Goal: Task Accomplishment & Management: Complete application form

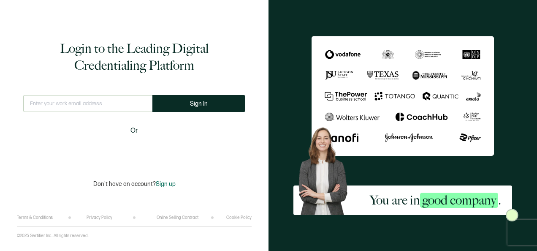
click at [82, 102] on input "text" at bounding box center [87, 103] width 129 height 17
type input "[PERSON_NAME][EMAIL_ADDRESS][PERSON_NAME][DOMAIN_NAME]"
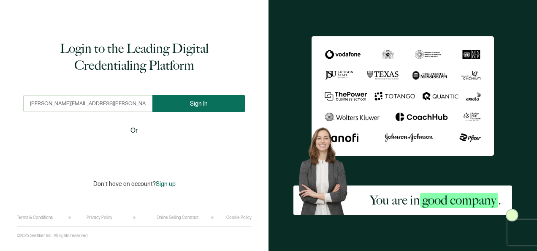
click at [192, 104] on span "Sign In" at bounding box center [199, 103] width 18 height 6
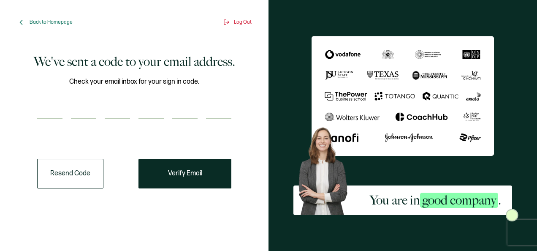
click at [57, 116] on input "number" at bounding box center [49, 110] width 25 height 17
type input "1"
type input "9"
type input "1"
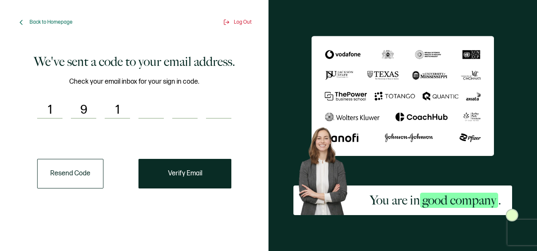
type input "4"
type input "0"
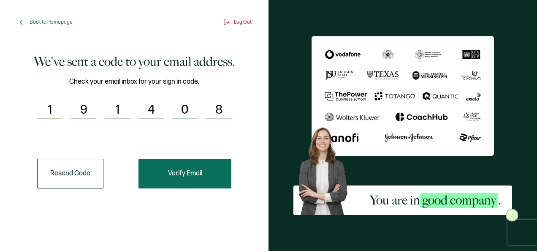
type input "8"
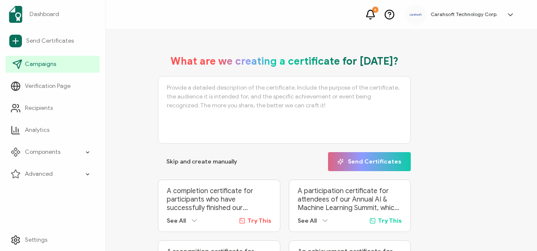
click at [30, 61] on span "Campaigns" at bounding box center [40, 64] width 31 height 8
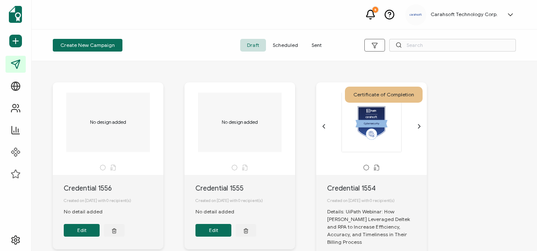
click at [319, 42] on span "Sent" at bounding box center [317, 45] width 24 height 13
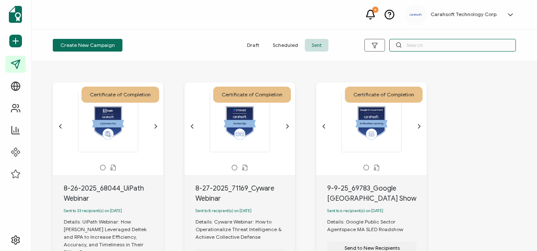
click at [422, 49] on input "text" at bounding box center [452, 45] width 127 height 13
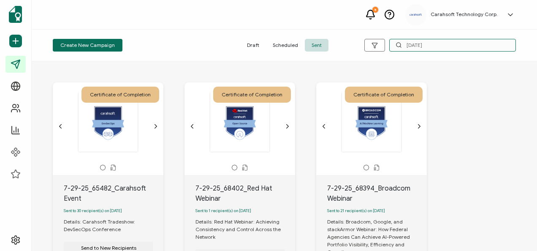
type input "7-29-25"
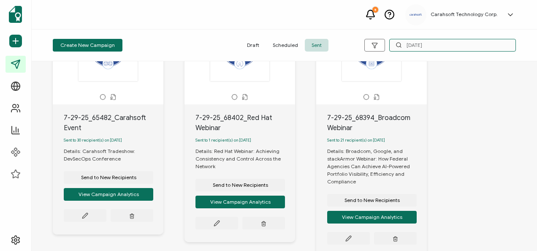
scroll to position [71, 0]
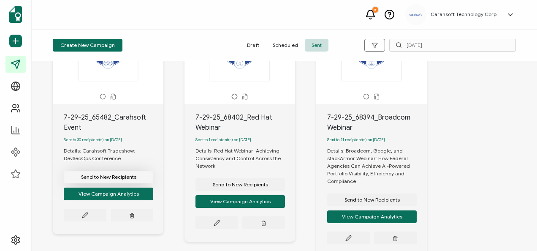
click at [105, 179] on span "Send to New Recipients" at bounding box center [108, 176] width 55 height 5
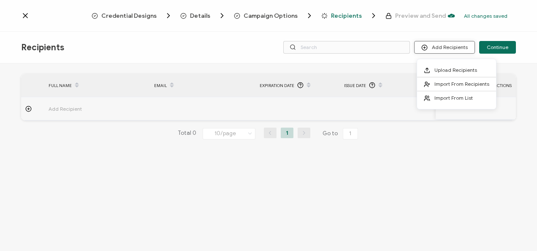
click at [450, 50] on button "Add Recipients" at bounding box center [444, 47] width 61 height 13
click at [444, 67] on span "Upload Recipients" at bounding box center [455, 70] width 43 height 6
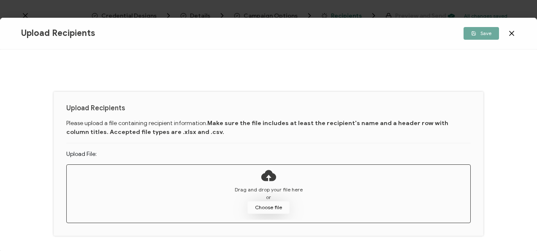
click at [269, 206] on button "Choose file" at bounding box center [268, 207] width 42 height 13
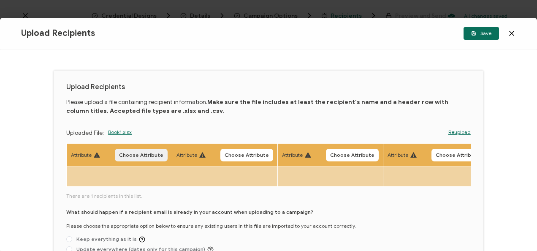
click at [149, 153] on span "Choose Attribute" at bounding box center [141, 154] width 44 height 5
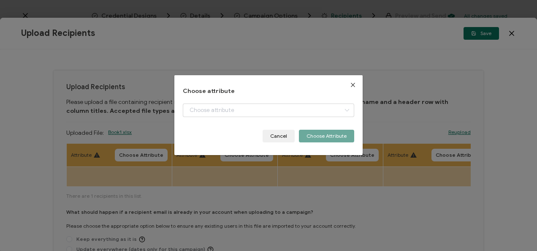
click at [377, 68] on div "Choose attribute + Add New Attribute Full Name E-mail Issue Date Expiration Dat…" at bounding box center [268, 125] width 537 height 251
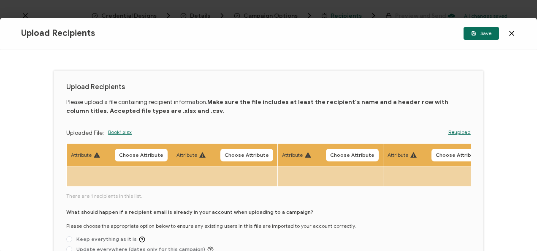
click at [513, 32] on icon at bounding box center [511, 33] width 8 height 8
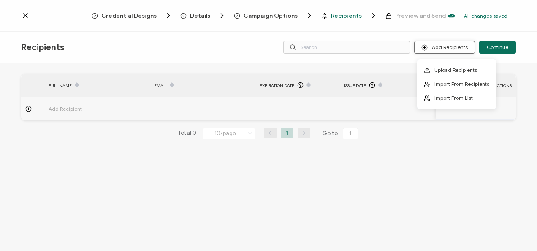
click at [460, 47] on button "Add Recipients" at bounding box center [444, 47] width 61 height 13
click at [445, 68] on span "Upload Recipients" at bounding box center [455, 70] width 43 height 6
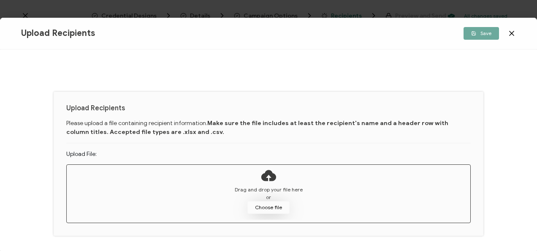
click at [279, 202] on button "Choose file" at bounding box center [268, 207] width 42 height 13
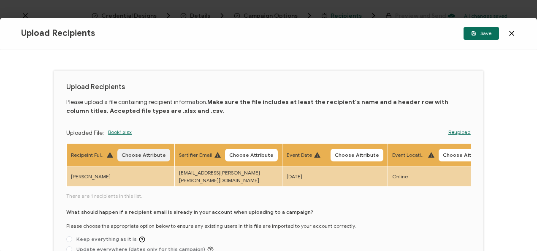
click at [141, 151] on button "Choose Attribute" at bounding box center [143, 155] width 53 height 13
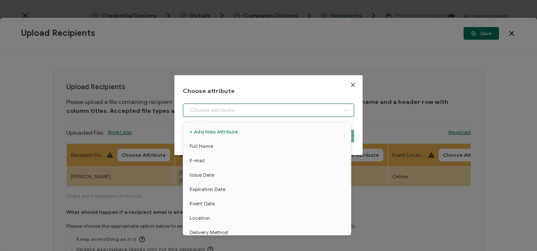
click at [231, 110] on input "dialog" at bounding box center [268, 110] width 171 height 14
click at [213, 144] on li "Full Name" at bounding box center [268, 146] width 175 height 14
type input "Full Name"
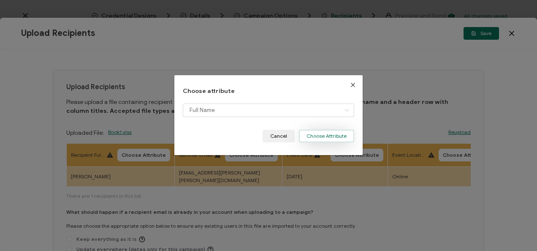
click at [328, 141] on button "Choose Attribute" at bounding box center [326, 136] width 55 height 13
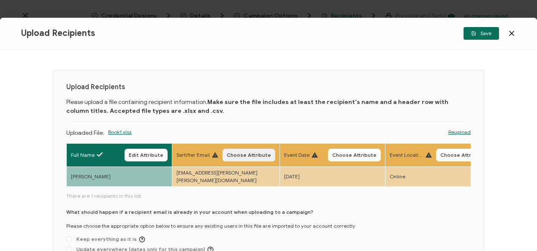
click at [252, 152] on span "Choose Attribute" at bounding box center [249, 154] width 44 height 5
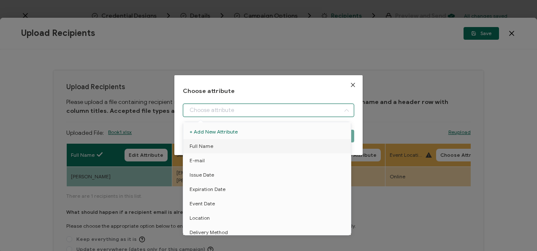
click at [198, 111] on input "dialog" at bounding box center [268, 110] width 171 height 14
click at [203, 159] on li "E-mail" at bounding box center [268, 160] width 175 height 14
type input "E-mail"
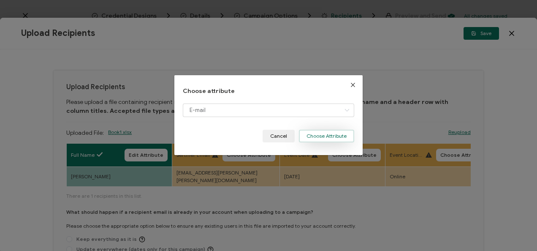
click at [339, 133] on button "Choose Attribute" at bounding box center [326, 136] width 55 height 13
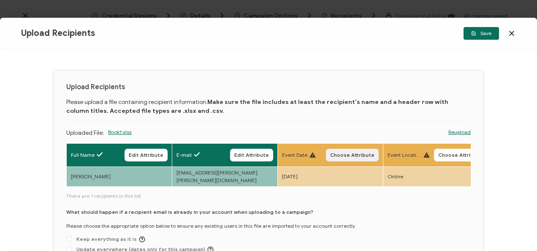
click at [355, 154] on span "Choose Attribute" at bounding box center [352, 154] width 44 height 5
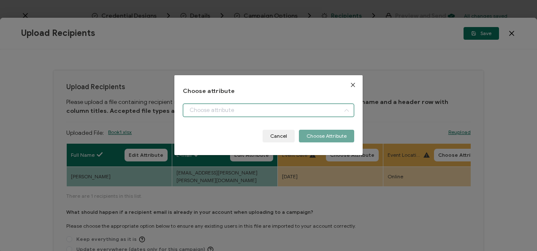
click at [315, 113] on input "dialog" at bounding box center [268, 110] width 171 height 14
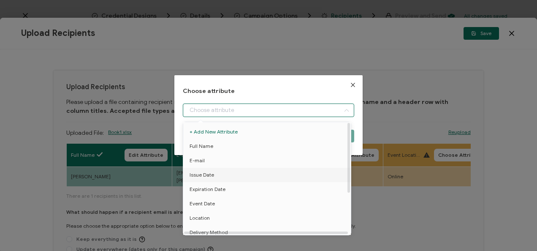
click at [258, 177] on li "Issue Date" at bounding box center [268, 175] width 175 height 14
type input "Issue Date"
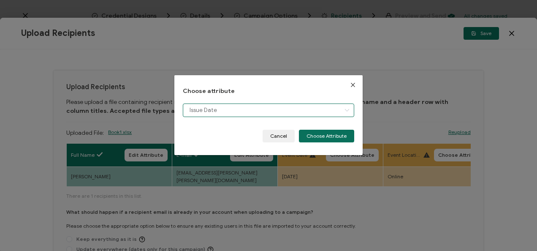
click at [327, 113] on input "Issue Date" at bounding box center [268, 110] width 171 height 14
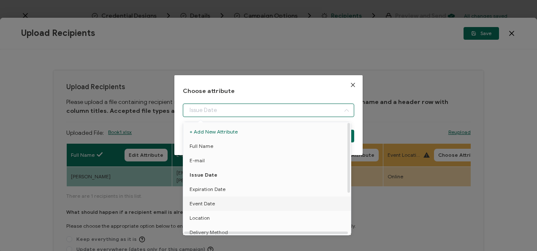
click at [230, 208] on li "Event Date" at bounding box center [268, 203] width 175 height 14
type input "Event Date"
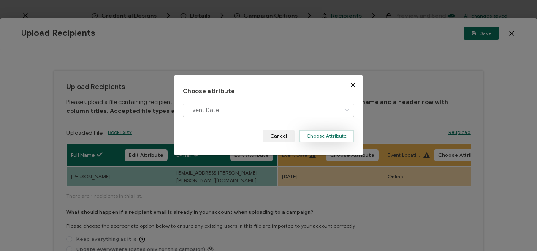
click at [312, 133] on button "Choose Attribute" at bounding box center [326, 136] width 55 height 13
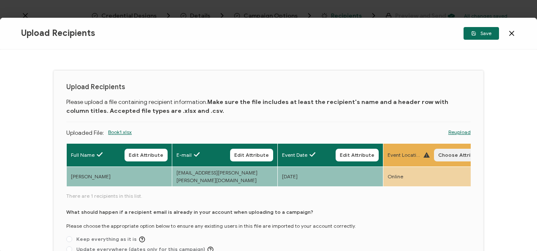
click at [458, 152] on span "Choose Attribute" at bounding box center [460, 154] width 44 height 5
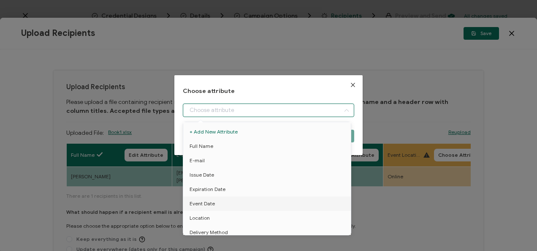
click at [271, 115] on input "dialog" at bounding box center [268, 110] width 171 height 14
click at [215, 220] on li "Location" at bounding box center [268, 218] width 175 height 14
type input "Location"
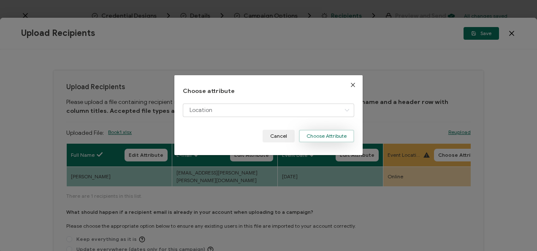
click at [335, 137] on button "Choose Attribute" at bounding box center [326, 136] width 55 height 13
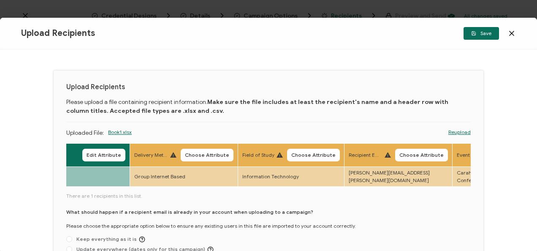
scroll to position [0, 419]
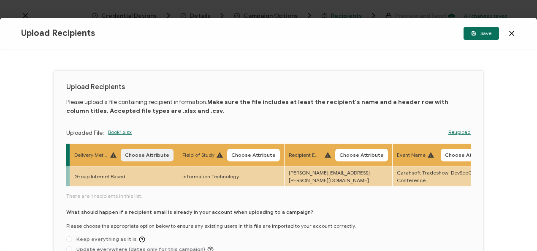
click at [134, 150] on button "Choose Attribute" at bounding box center [147, 155] width 53 height 13
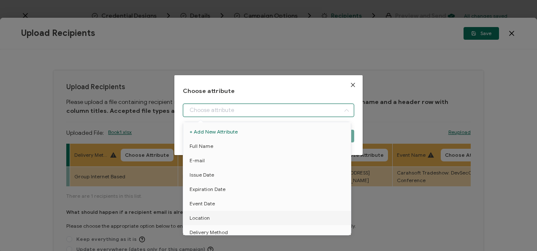
click at [249, 110] on input "dialog" at bounding box center [268, 110] width 171 height 14
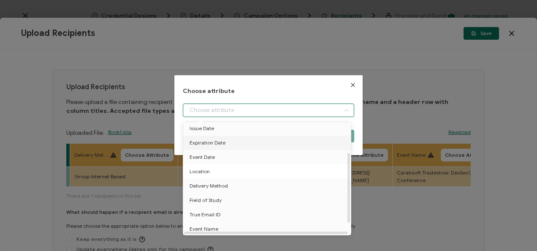
scroll to position [48, 0]
click at [218, 184] on span "Delivery Method" at bounding box center [209, 184] width 38 height 14
type input "Delivery Method"
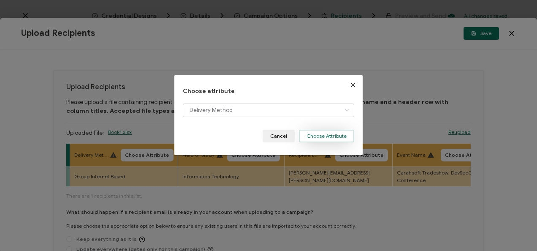
click at [310, 136] on button "Choose Attribute" at bounding box center [326, 136] width 55 height 13
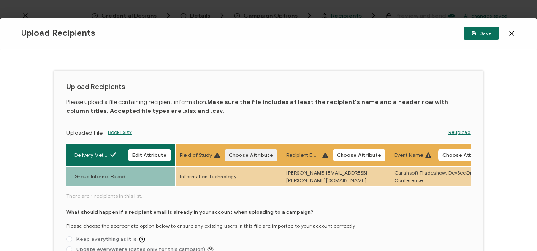
click at [264, 157] on span "Choose Attribute" at bounding box center [251, 154] width 44 height 5
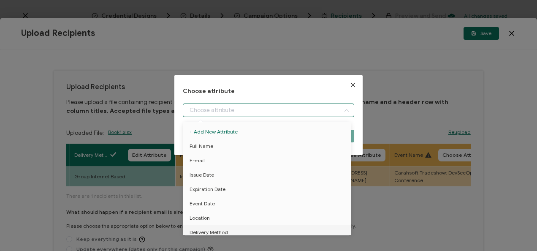
click at [309, 115] on input "dialog" at bounding box center [268, 110] width 171 height 14
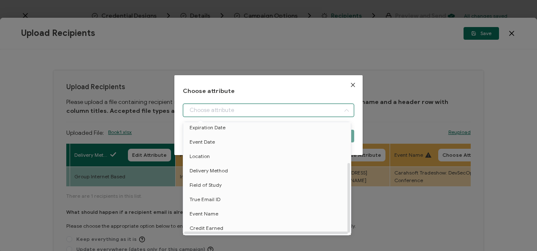
scroll to position [64, 0]
click at [235, 184] on li "Field of Study" at bounding box center [268, 185] width 175 height 14
type input "Field of Study"
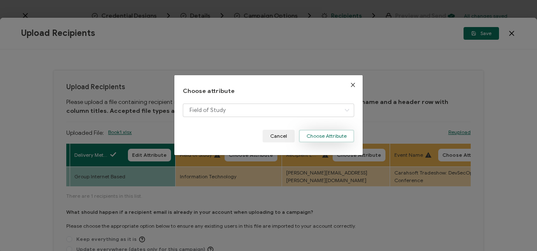
click at [316, 134] on button "Choose Attribute" at bounding box center [326, 136] width 55 height 13
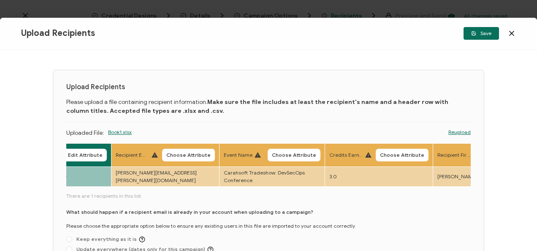
scroll to position [0, 591]
click at [176, 150] on button "Choose Attribute" at bounding box center [186, 155] width 53 height 13
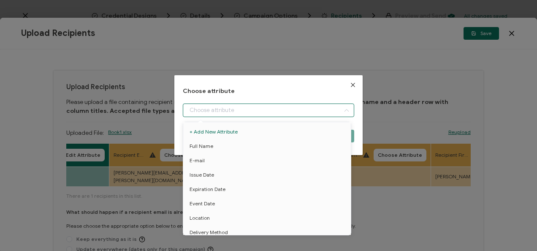
click at [219, 108] on input "dialog" at bounding box center [268, 110] width 171 height 14
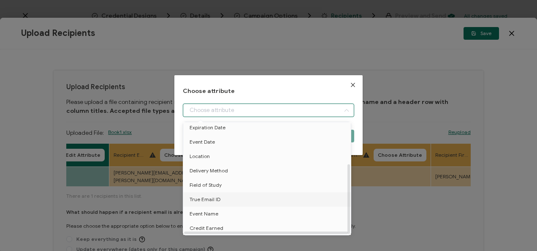
click at [225, 193] on li "True Email ID" at bounding box center [268, 199] width 175 height 14
type input "True Email ID"
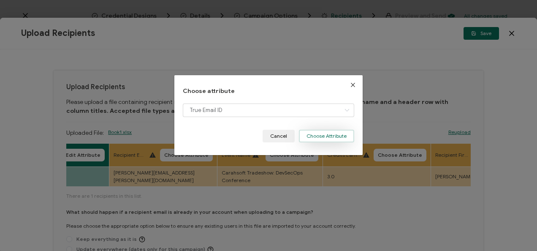
click at [331, 137] on button "Choose Attribute" at bounding box center [326, 136] width 55 height 13
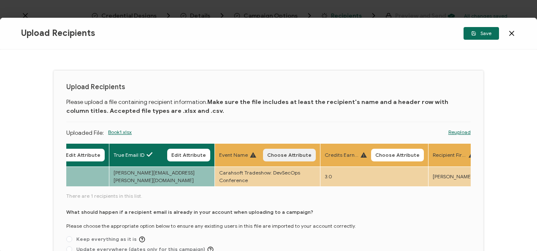
click at [289, 155] on span "Choose Attribute" at bounding box center [289, 154] width 44 height 5
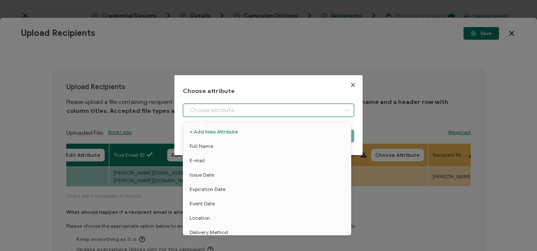
click at [252, 107] on input "dialog" at bounding box center [268, 110] width 171 height 14
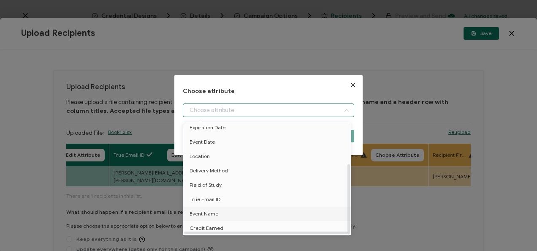
click at [220, 214] on li "Event Name" at bounding box center [268, 213] width 175 height 14
type input "Event Name"
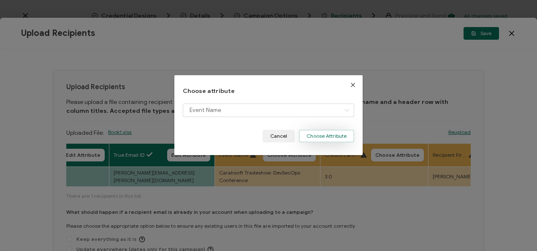
click at [332, 132] on button "Choose Attribute" at bounding box center [326, 136] width 55 height 13
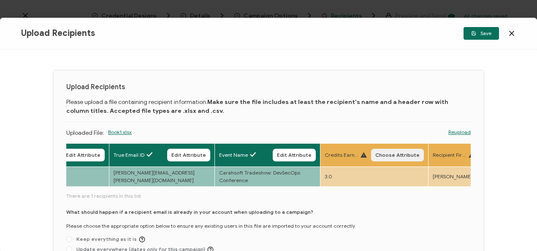
click at [389, 160] on button "Choose Attribute" at bounding box center [397, 155] width 53 height 13
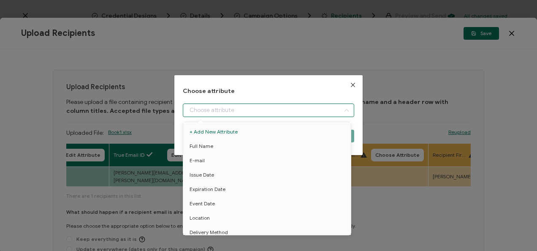
click at [303, 111] on input "dialog" at bounding box center [268, 110] width 171 height 14
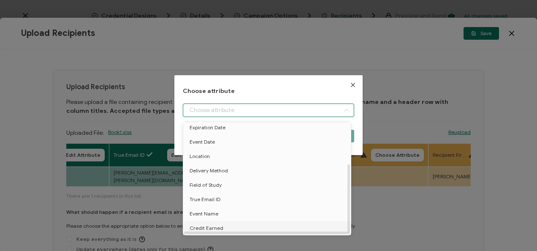
click at [220, 221] on span "Credit Earned" at bounding box center [207, 228] width 34 height 14
type input "Credit Earned"
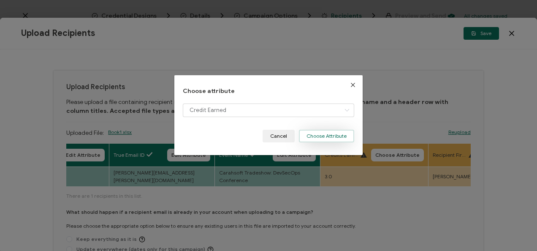
click at [318, 138] on button "Choose Attribute" at bounding box center [326, 136] width 55 height 13
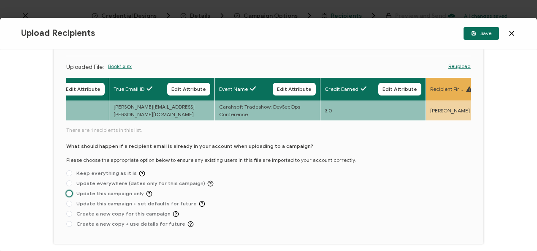
click at [109, 197] on span "Update this campaign only" at bounding box center [112, 193] width 80 height 6
click at [72, 197] on input "Update this campaign only" at bounding box center [69, 193] width 6 height 7
radio input "true"
click at [475, 34] on icon "button" at bounding box center [473, 33] width 5 height 5
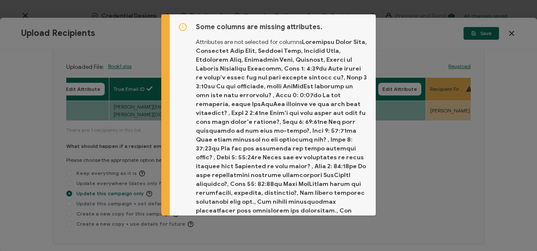
scroll to position [135, 0]
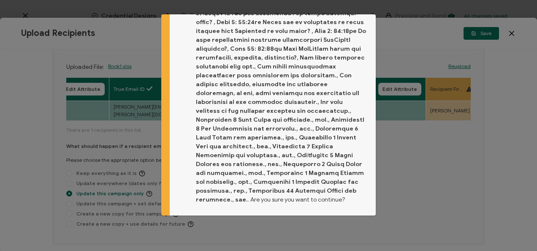
click at [350, 209] on div "Some columns are missing attributes. Attributes are not selected for columns . …" at bounding box center [273, 60] width 206 height 363
click at [344, 225] on span "Proceed" at bounding box center [349, 227] width 20 height 5
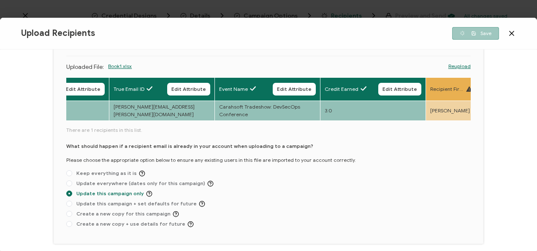
scroll to position [5, 0]
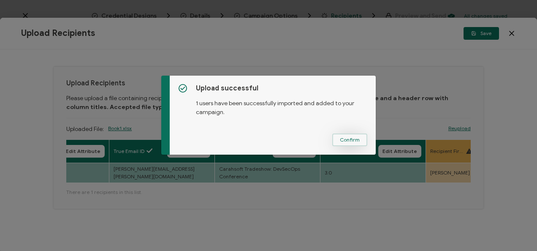
click at [355, 138] on span "Confirm" at bounding box center [350, 139] width 20 height 5
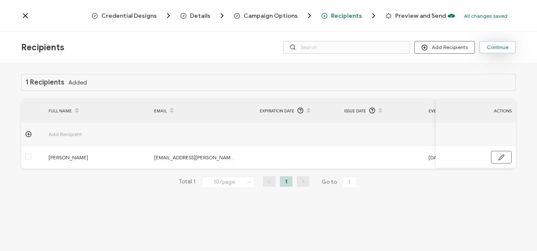
click at [492, 50] on span "Continue" at bounding box center [498, 47] width 22 height 5
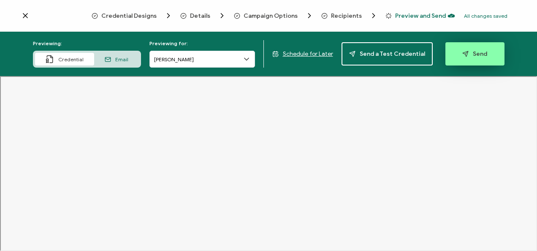
click at [475, 61] on button "Send" at bounding box center [474, 53] width 59 height 23
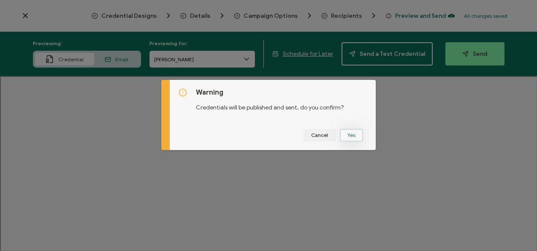
click at [342, 136] on button "Yes" at bounding box center [351, 135] width 23 height 13
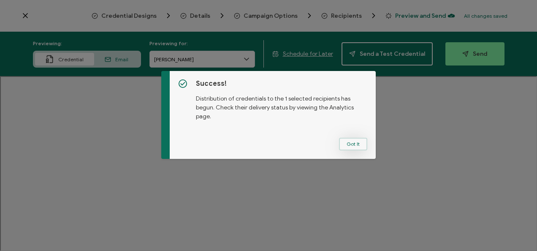
click at [345, 141] on button "Got It" at bounding box center [353, 144] width 28 height 13
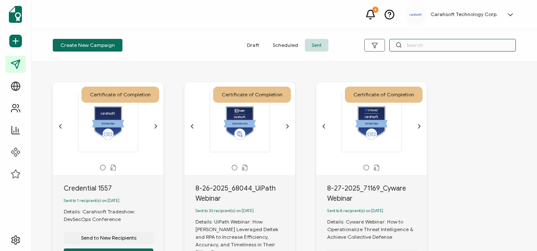
click at [420, 45] on input "text" at bounding box center [452, 45] width 127 height 13
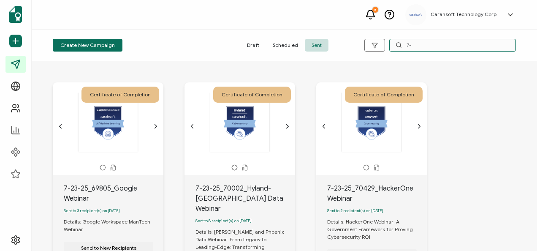
type input "7"
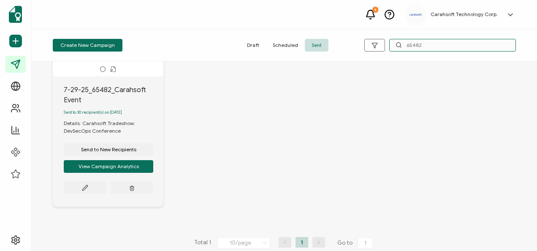
scroll to position [100, 0]
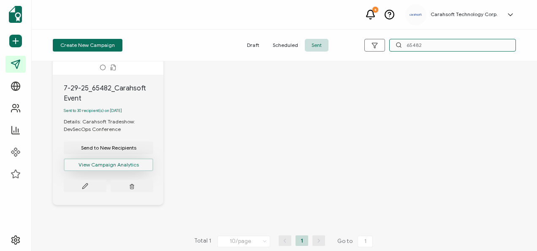
type input "65482"
click at [106, 165] on button "View Campaign Analytics" at bounding box center [108, 164] width 89 height 13
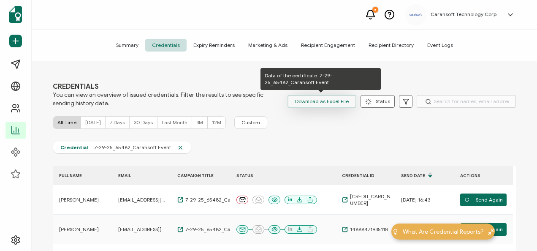
click at [303, 102] on span "Download as Excel File" at bounding box center [322, 101] width 54 height 13
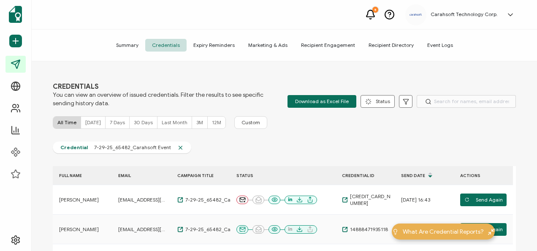
click at [95, 126] on div "[DATE]" at bounding box center [93, 123] width 24 height 12
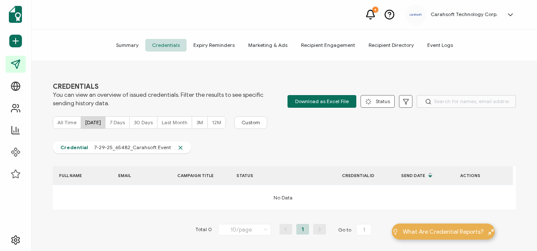
click at [65, 120] on span "All Time" at bounding box center [66, 122] width 19 height 6
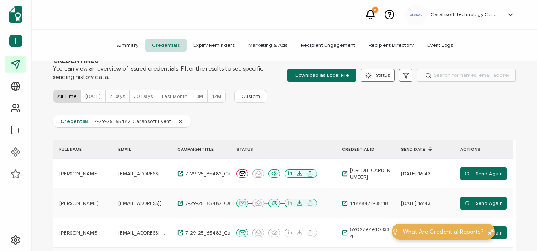
scroll to position [335, 0]
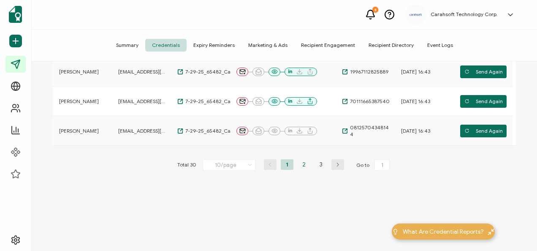
click at [303, 167] on li "2" at bounding box center [304, 164] width 13 height 11
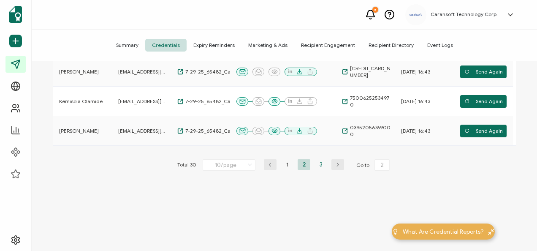
click at [316, 165] on li "3" at bounding box center [321, 164] width 13 height 11
type input "3"
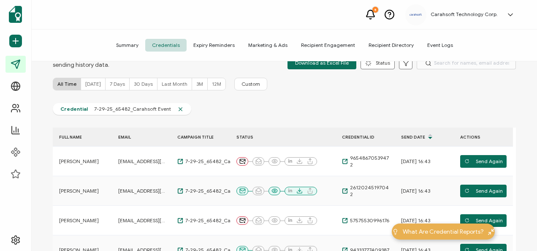
scroll to position [0, 0]
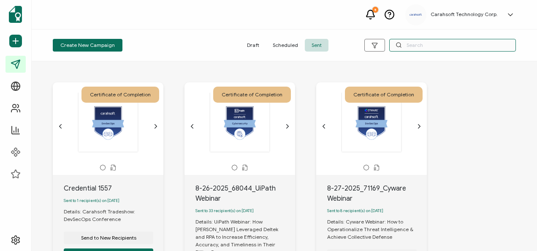
click at [424, 50] on input "text" at bounding box center [452, 45] width 127 height 13
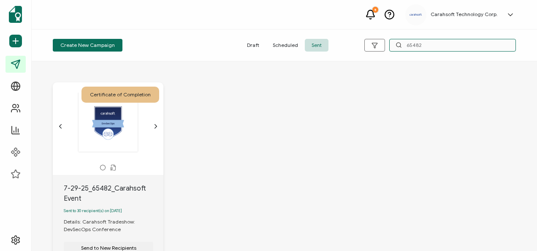
type input "65482"
click at [142, 202] on div "7-29-25_65482_Carahsoft Event" at bounding box center [114, 193] width 100 height 20
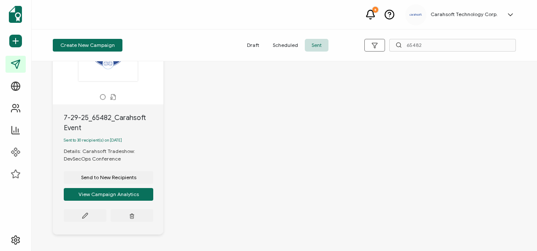
scroll to position [70, 0]
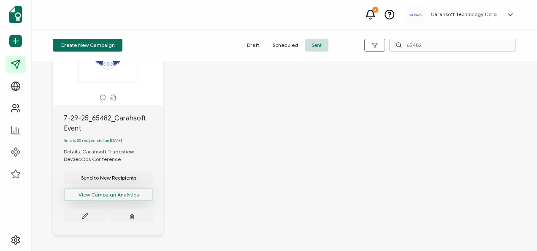
click at [116, 193] on button "View Campaign Analytics" at bounding box center [108, 194] width 89 height 13
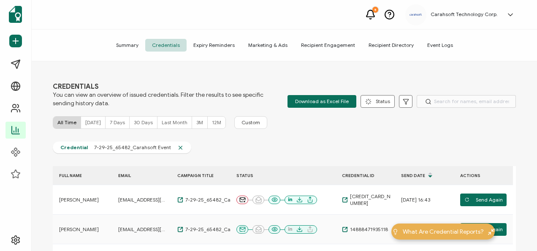
click at [98, 126] on div "[DATE]" at bounding box center [93, 123] width 24 height 12
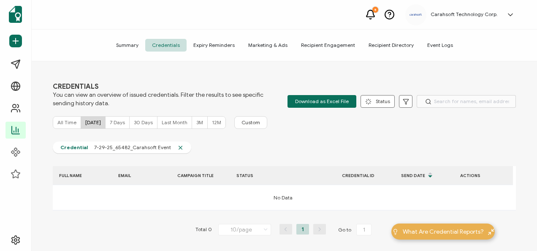
click at [72, 127] on div "All Time" at bounding box center [67, 123] width 28 height 12
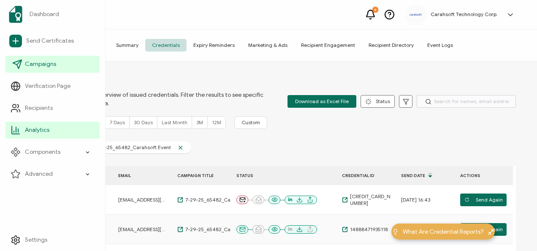
click at [55, 66] on link "Campaigns" at bounding box center [52, 64] width 94 height 17
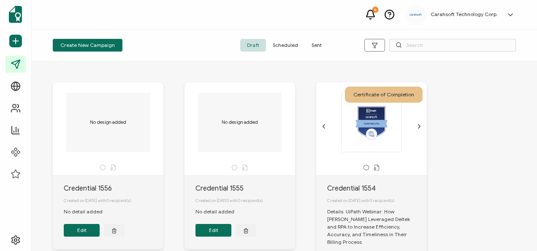
click at [322, 45] on span "Sent" at bounding box center [317, 45] width 24 height 13
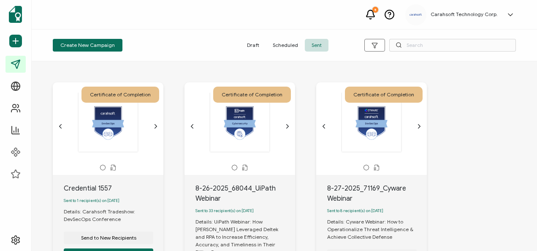
click at [398, 46] on icon at bounding box center [399, 45] width 6 height 6
click at [407, 45] on input "text" at bounding box center [452, 45] width 127 height 13
type input "5"
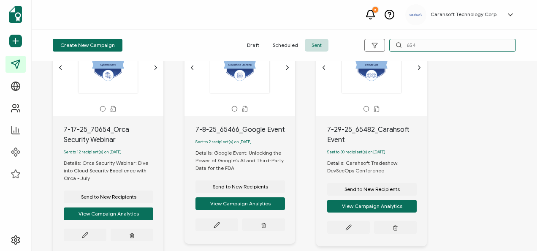
scroll to position [62, 0]
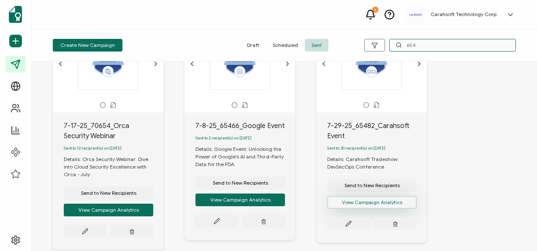
type input "654"
click at [378, 207] on button "View Campaign Analytics" at bounding box center [371, 202] width 89 height 13
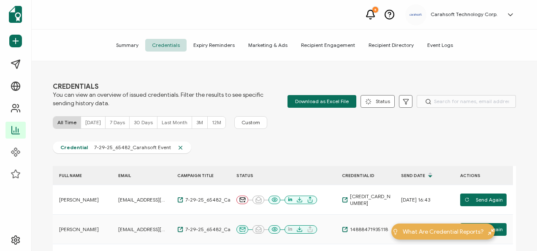
click at [95, 120] on span "[DATE]" at bounding box center [93, 122] width 16 height 6
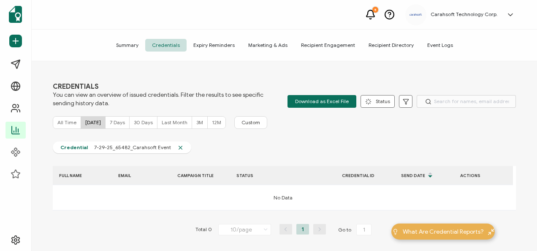
click at [59, 124] on span "All Time" at bounding box center [66, 122] width 19 height 6
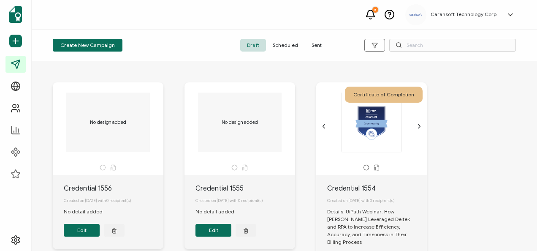
click at [310, 50] on span "Sent" at bounding box center [317, 45] width 24 height 13
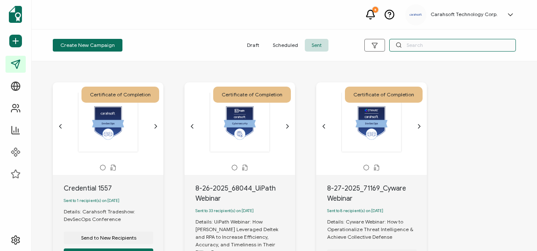
click at [442, 48] on input "text" at bounding box center [452, 45] width 127 height 13
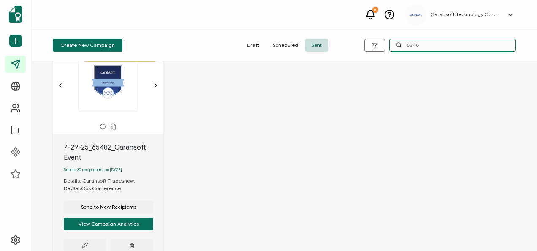
scroll to position [42, 0]
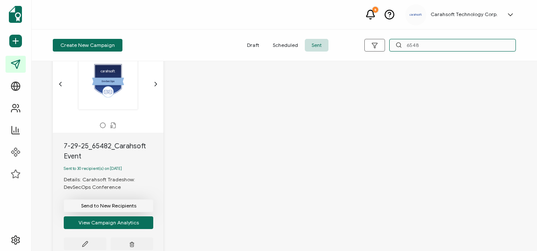
type input "6548"
click at [109, 207] on span "Send to New Recipients" at bounding box center [108, 205] width 55 height 5
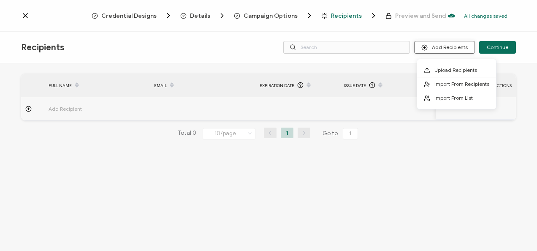
click at [446, 46] on button "Add Recipients" at bounding box center [444, 47] width 61 height 13
click at [441, 67] on span "Upload Recipients" at bounding box center [455, 70] width 43 height 6
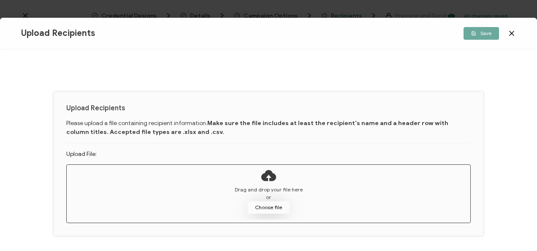
click at [265, 204] on button "Choose file" at bounding box center [268, 207] width 42 height 13
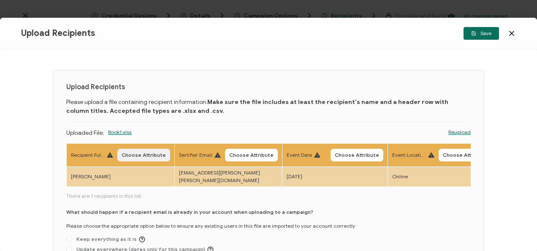
click at [147, 155] on span "Choose Attribute" at bounding box center [144, 154] width 44 height 5
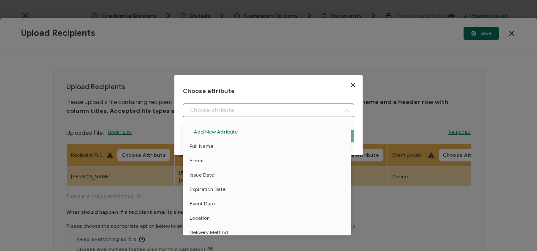
click at [216, 108] on input "dialog" at bounding box center [268, 110] width 171 height 14
click at [202, 149] on span "Full Name" at bounding box center [202, 146] width 24 height 14
type input "Full Name"
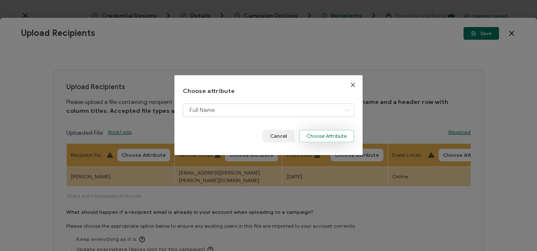
click at [301, 141] on button "Choose Attribute" at bounding box center [326, 136] width 55 height 13
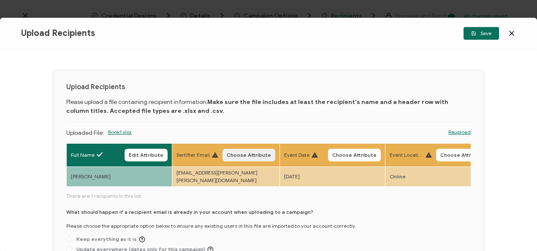
click at [249, 152] on span "Choose Attribute" at bounding box center [249, 154] width 44 height 5
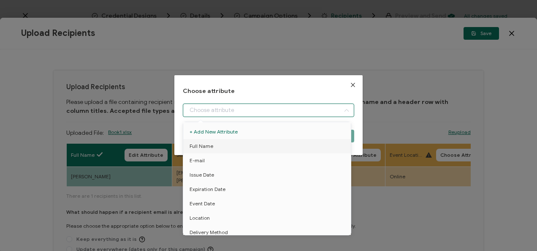
click at [237, 114] on input "dialog" at bounding box center [268, 110] width 171 height 14
click at [210, 163] on li "E-mail" at bounding box center [268, 160] width 175 height 14
type input "E-mail"
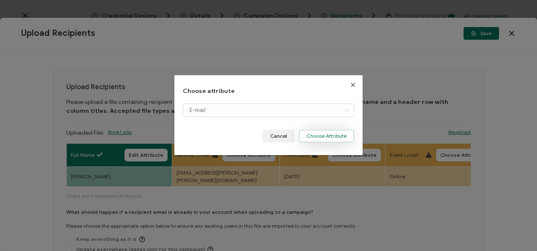
click at [319, 140] on button "Choose Attribute" at bounding box center [326, 136] width 55 height 13
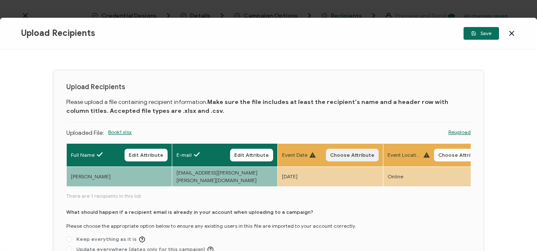
click at [339, 157] on span "Choose Attribute" at bounding box center [352, 154] width 44 height 5
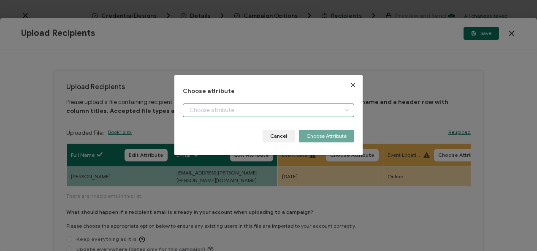
click at [296, 113] on input "dialog" at bounding box center [268, 110] width 171 height 14
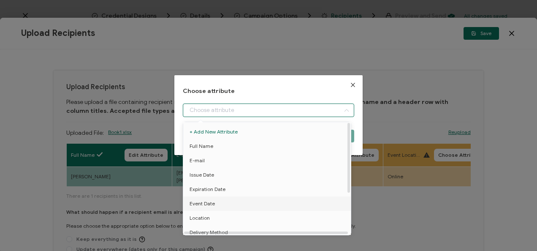
click at [229, 198] on li "Event Date" at bounding box center [268, 203] width 175 height 14
type input "Event Date"
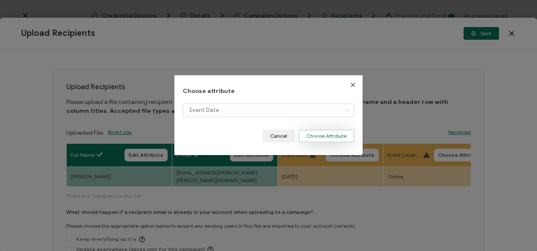
click at [303, 138] on button "Choose Attribute" at bounding box center [326, 136] width 55 height 13
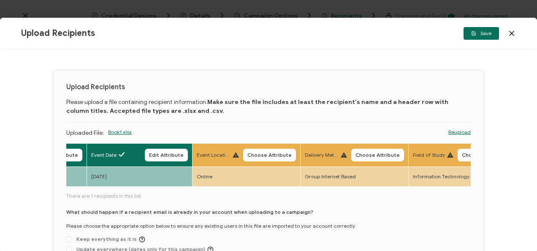
scroll to position [0, 191]
click at [265, 155] on span "Choose Attribute" at bounding box center [269, 154] width 44 height 5
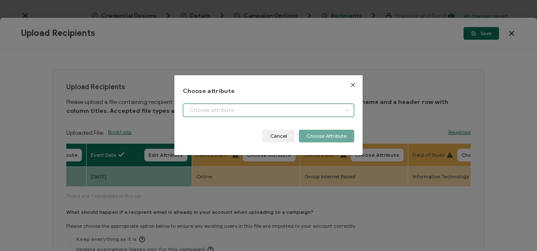
click at [263, 112] on input "dialog" at bounding box center [268, 110] width 171 height 14
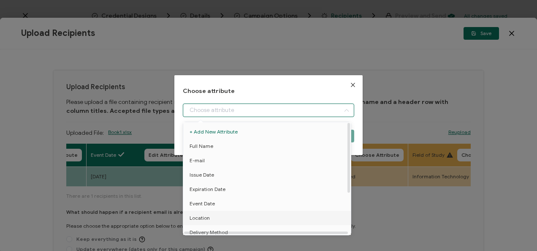
click at [212, 222] on li "Location" at bounding box center [268, 218] width 175 height 14
type input "Location"
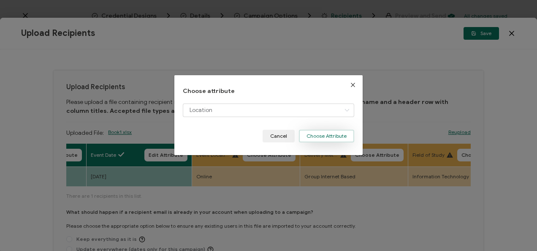
click at [301, 135] on button "Choose Attribute" at bounding box center [326, 136] width 55 height 13
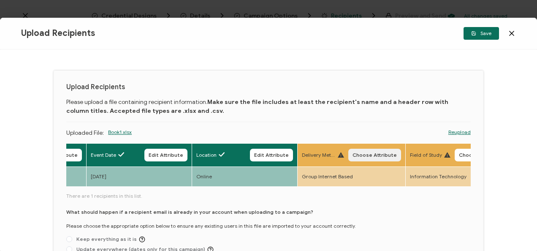
click at [357, 152] on span "Choose Attribute" at bounding box center [375, 154] width 44 height 5
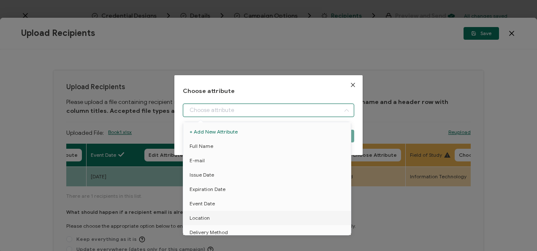
click at [316, 112] on input "dialog" at bounding box center [268, 110] width 171 height 14
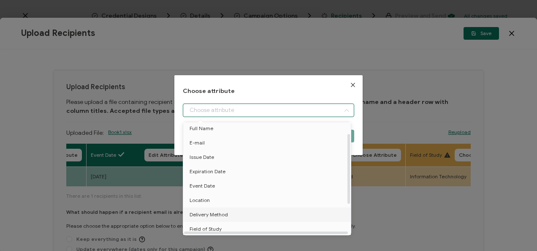
click at [239, 215] on li "Delivery Method" at bounding box center [268, 214] width 175 height 14
type input "Delivery Method"
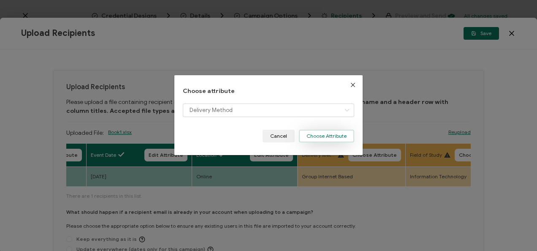
click at [314, 139] on button "Choose Attribute" at bounding box center [326, 136] width 55 height 13
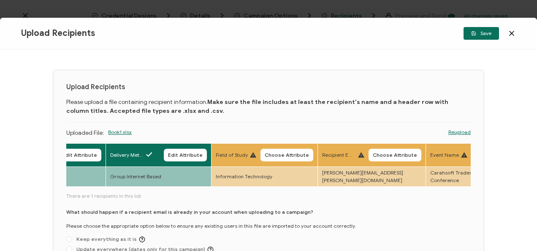
scroll to position [0, 384]
click at [275, 154] on span "Choose Attribute" at bounding box center [285, 154] width 44 height 5
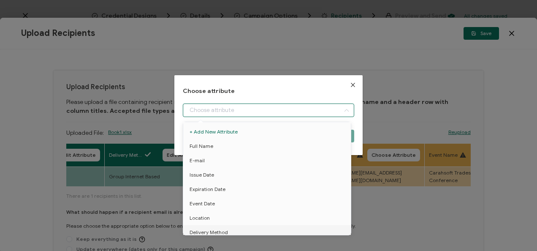
click at [252, 110] on input "dialog" at bounding box center [268, 110] width 171 height 14
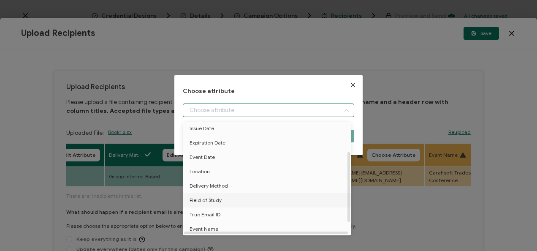
click at [241, 203] on li "Field of Study" at bounding box center [268, 200] width 175 height 14
type input "Field of Study"
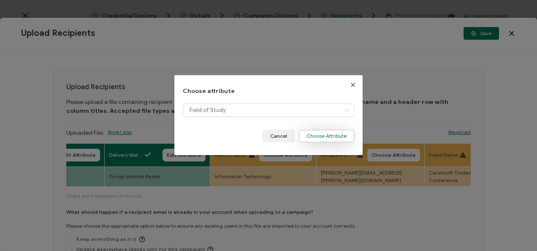
click at [318, 138] on button "Choose Attribute" at bounding box center [326, 136] width 55 height 13
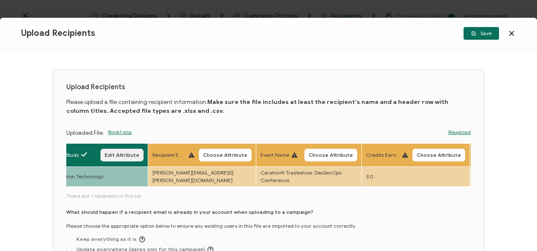
scroll to position [0, 554]
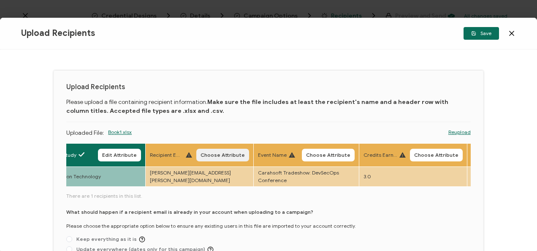
click at [214, 158] on button "Choose Attribute" at bounding box center [222, 155] width 53 height 13
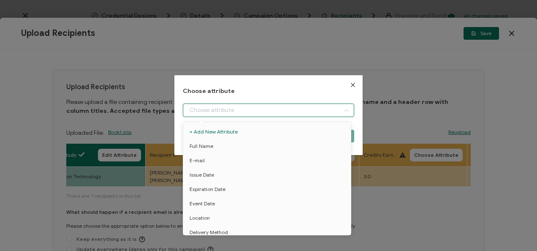
click at [228, 108] on input "dialog" at bounding box center [268, 110] width 171 height 14
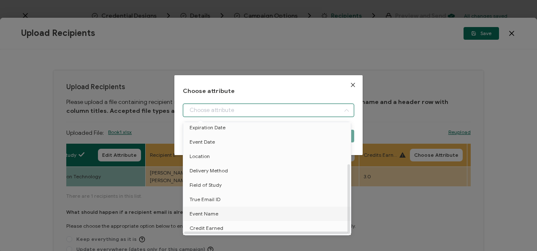
click at [220, 214] on li "Event Name" at bounding box center [268, 213] width 175 height 14
type input "Event Name"
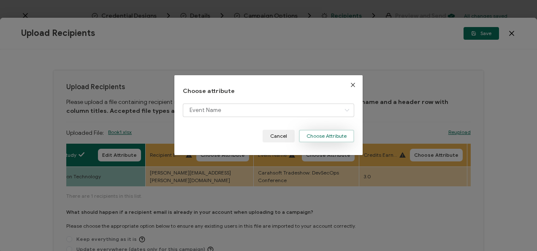
click at [325, 133] on button "Choose Attribute" at bounding box center [326, 136] width 55 height 13
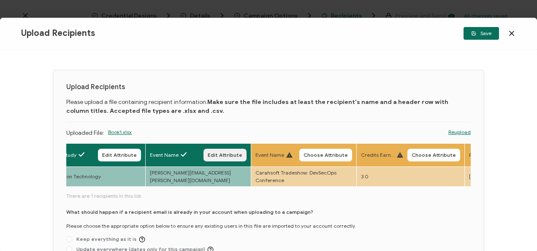
click at [220, 149] on button "Edit Attribute" at bounding box center [224, 155] width 43 height 13
type input "Event Name"
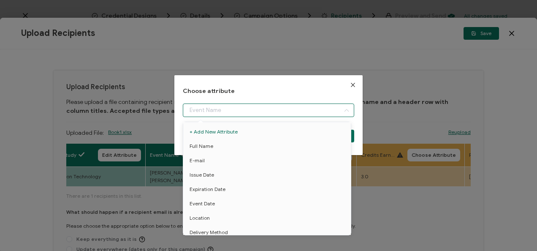
click at [252, 108] on input "dialog" at bounding box center [268, 110] width 171 height 14
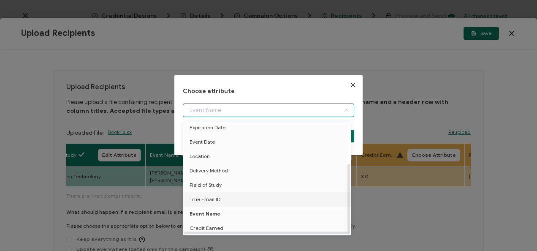
click at [236, 195] on li "True Email ID" at bounding box center [268, 199] width 175 height 14
type input "True Email ID"
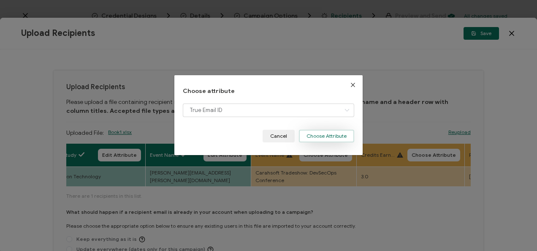
click at [305, 139] on button "Choose Attribute" at bounding box center [326, 136] width 55 height 13
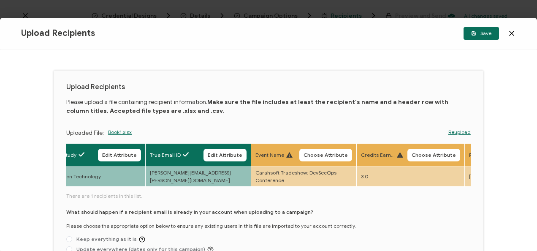
click at [313, 147] on th "Event Name Choose Attribute" at bounding box center [304, 154] width 106 height 23
click at [313, 155] on span "Choose Attribute" at bounding box center [326, 154] width 44 height 5
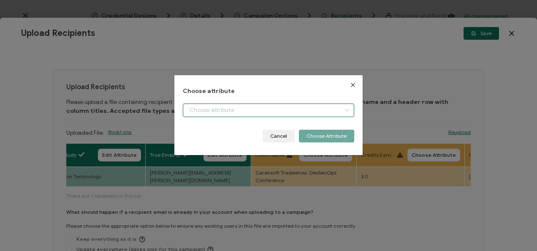
click at [271, 114] on input "dialog" at bounding box center [268, 110] width 171 height 14
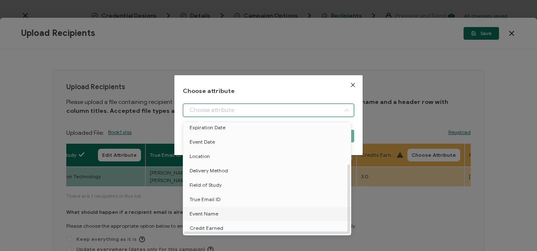
click at [245, 209] on li "Event Name" at bounding box center [268, 213] width 175 height 14
type input "Event Name"
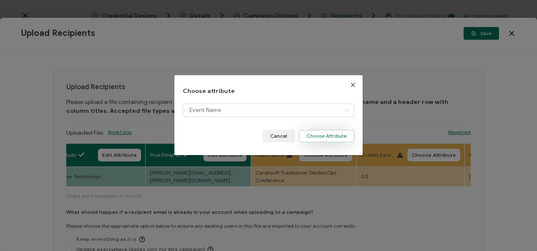
click at [304, 136] on button "Choose Attribute" at bounding box center [326, 136] width 55 height 13
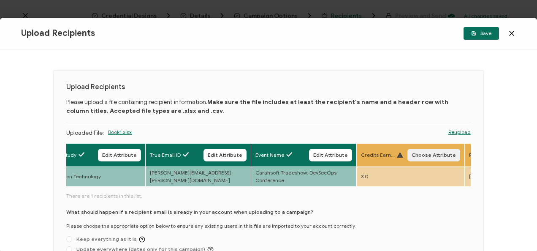
click at [415, 154] on span "Choose Attribute" at bounding box center [434, 154] width 44 height 5
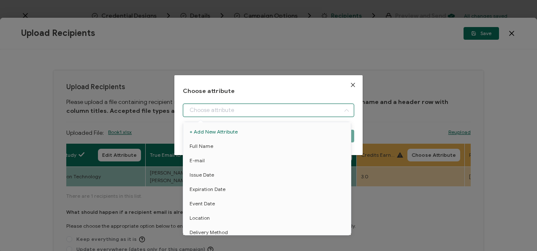
click at [318, 115] on input "dialog" at bounding box center [268, 110] width 171 height 14
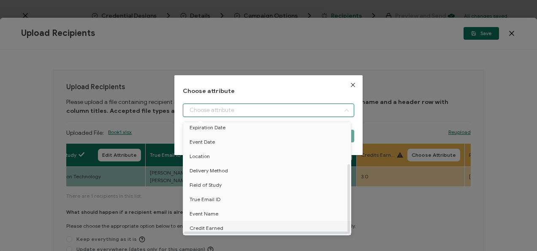
click at [236, 226] on li "Credit Earned" at bounding box center [268, 228] width 175 height 14
type input "Credit Earned"
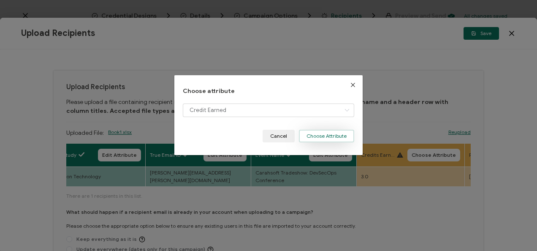
click at [320, 138] on button "Choose Attribute" at bounding box center [326, 136] width 55 height 13
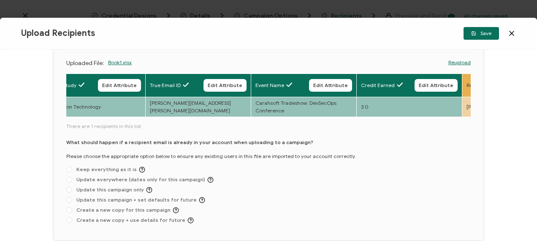
scroll to position [78, 0]
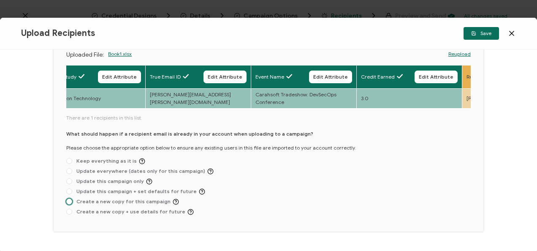
click at [95, 205] on span "Create a new copy for this campaign" at bounding box center [125, 201] width 107 height 6
click at [72, 205] on input "Create a new copy for this campaign" at bounding box center [69, 201] width 6 height 7
radio input "true"
click at [99, 192] on span "Update this campaign + set defaults for future" at bounding box center [138, 191] width 133 height 6
click at [72, 192] on input "Update this campaign + set defaults for future" at bounding box center [69, 191] width 6 height 7
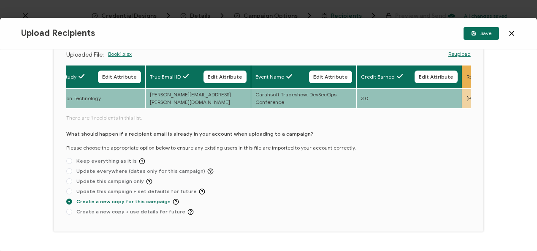
radio input "true"
click at [103, 200] on span "Create a new copy for this campaign" at bounding box center [125, 201] width 107 height 6
click at [72, 200] on input "Create a new copy for this campaign" at bounding box center [69, 201] width 6 height 7
radio input "true"
radio input "false"
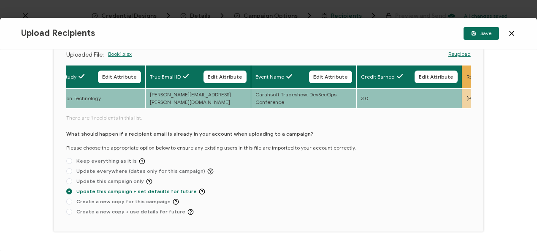
radio input "true"
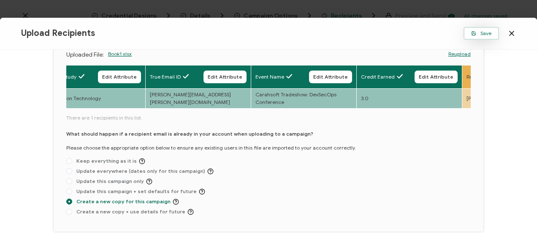
click at [475, 33] on icon "button" at bounding box center [474, 33] width 4 height 4
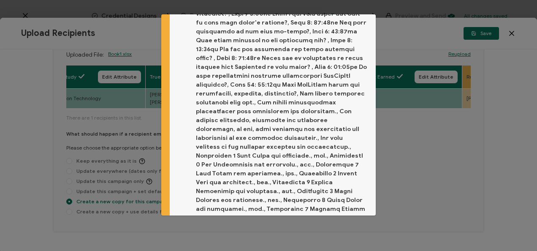
scroll to position [135, 0]
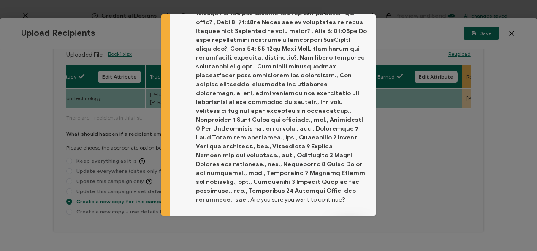
click at [350, 225] on span "Proceed" at bounding box center [349, 227] width 20 height 5
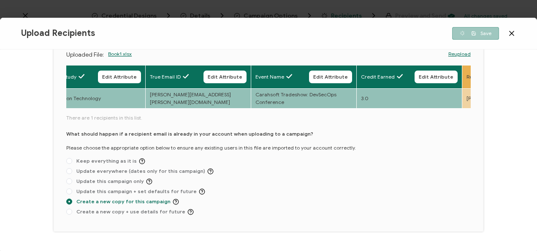
scroll to position [5, 0]
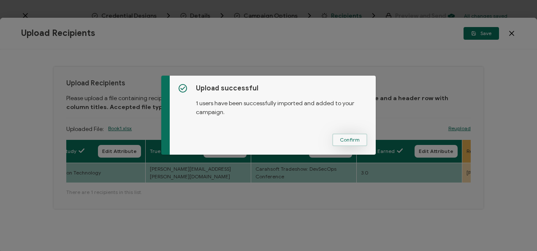
click at [352, 141] on span "Confirm" at bounding box center [350, 139] width 20 height 5
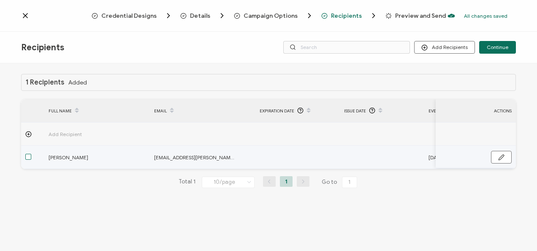
click at [25, 158] on span at bounding box center [28, 157] width 6 height 6
click at [31, 154] on input "checkbox" at bounding box center [31, 154] width 0 height 0
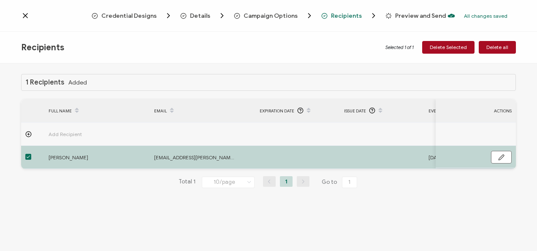
click at [27, 158] on span at bounding box center [28, 157] width 6 height 6
click at [31, 154] on input "checkbox" at bounding box center [31, 154] width 0 height 0
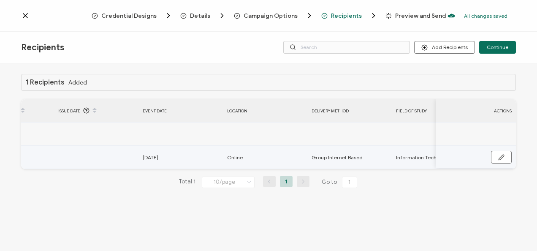
scroll to position [0, 0]
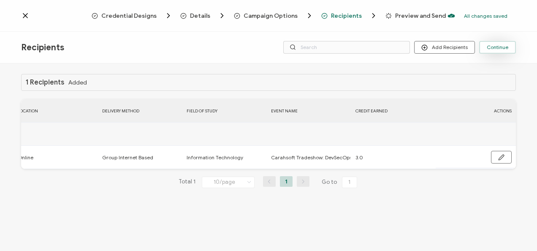
click at [482, 52] on button "Continue" at bounding box center [497, 47] width 37 height 13
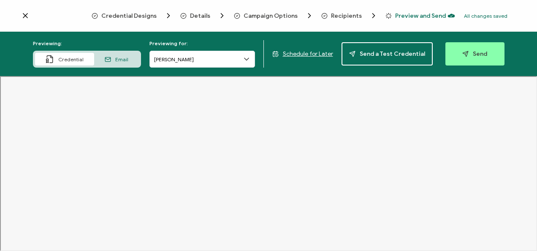
click at [482, 52] on span "Send" at bounding box center [474, 54] width 25 height 6
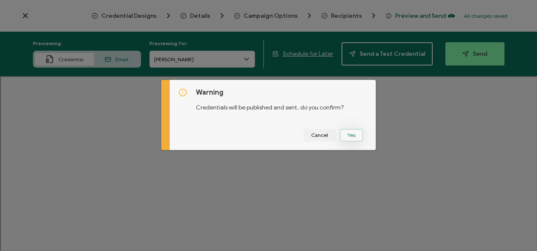
click at [346, 138] on button "Yes" at bounding box center [351, 135] width 23 height 13
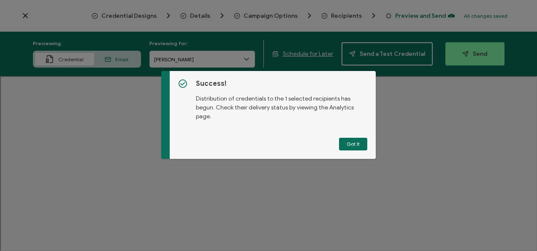
click at [346, 138] on button "Got It" at bounding box center [353, 144] width 28 height 13
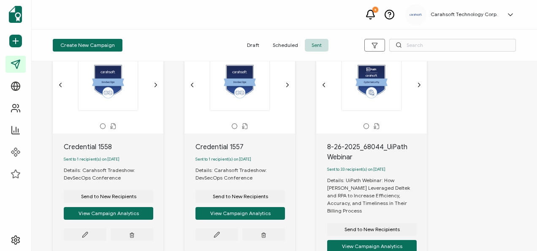
scroll to position [42, 0]
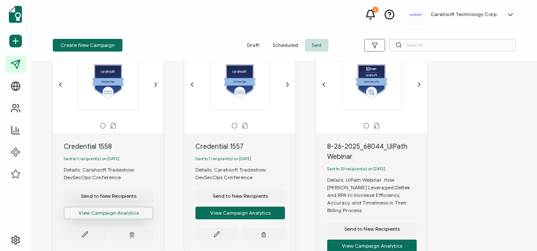
click at [86, 215] on button "View Campaign Analytics" at bounding box center [108, 212] width 89 height 13
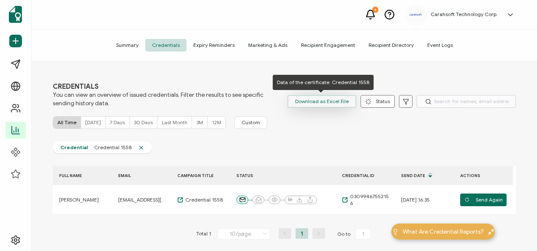
click at [336, 104] on span "Download as Excel File" at bounding box center [322, 101] width 54 height 13
